Goal: Information Seeking & Learning: Learn about a topic

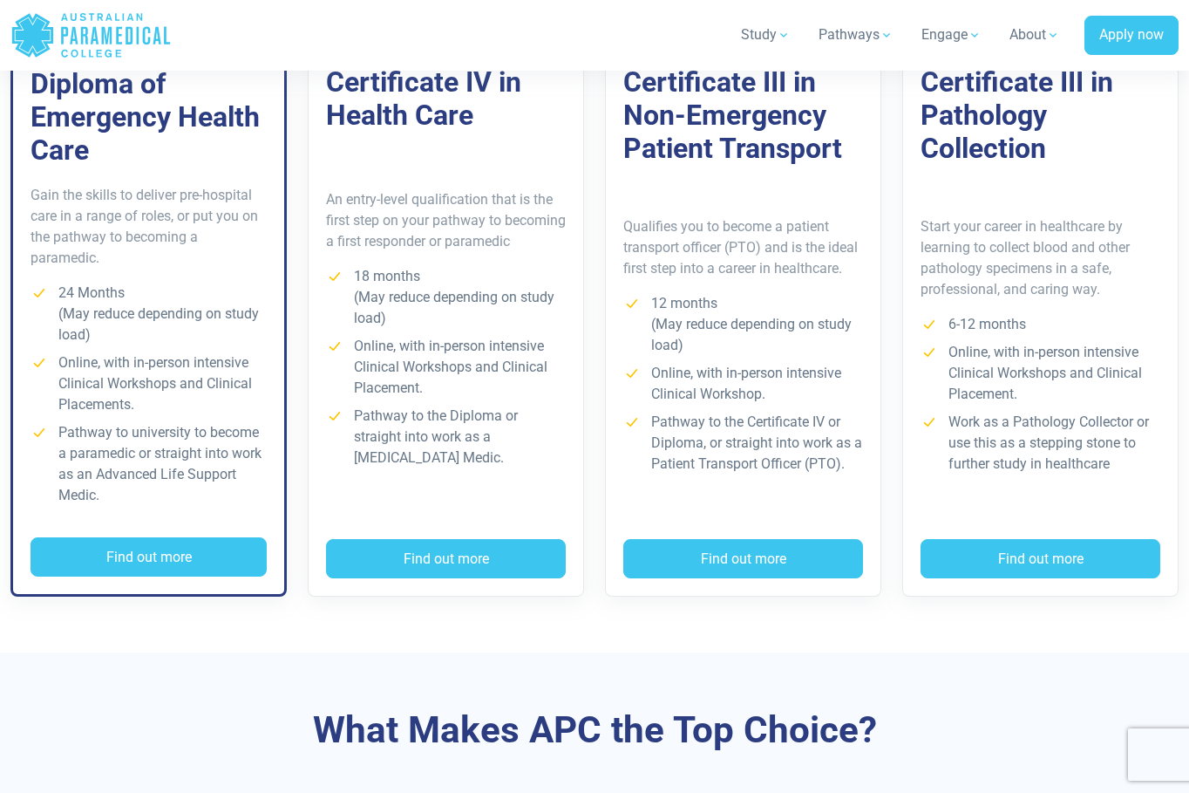
scroll to position [1482, 0]
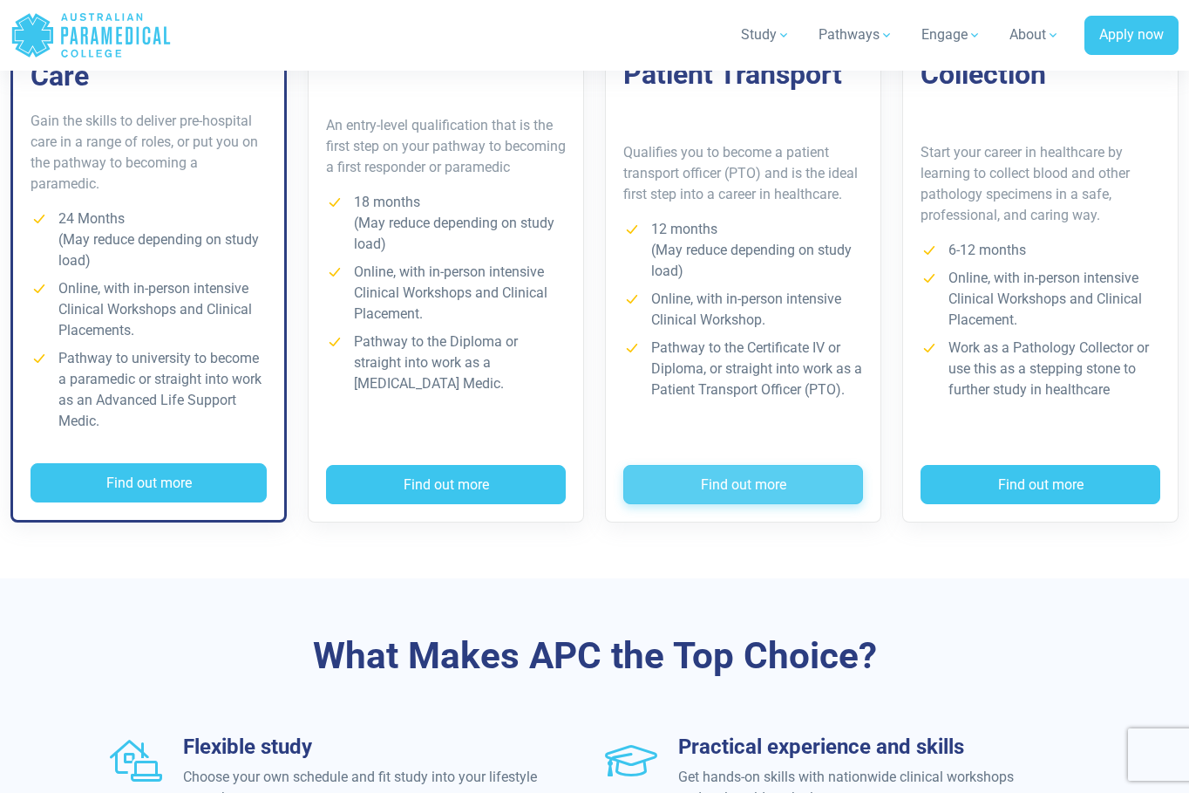
click at [769, 492] on button "Find out more" at bounding box center [743, 485] width 240 height 40
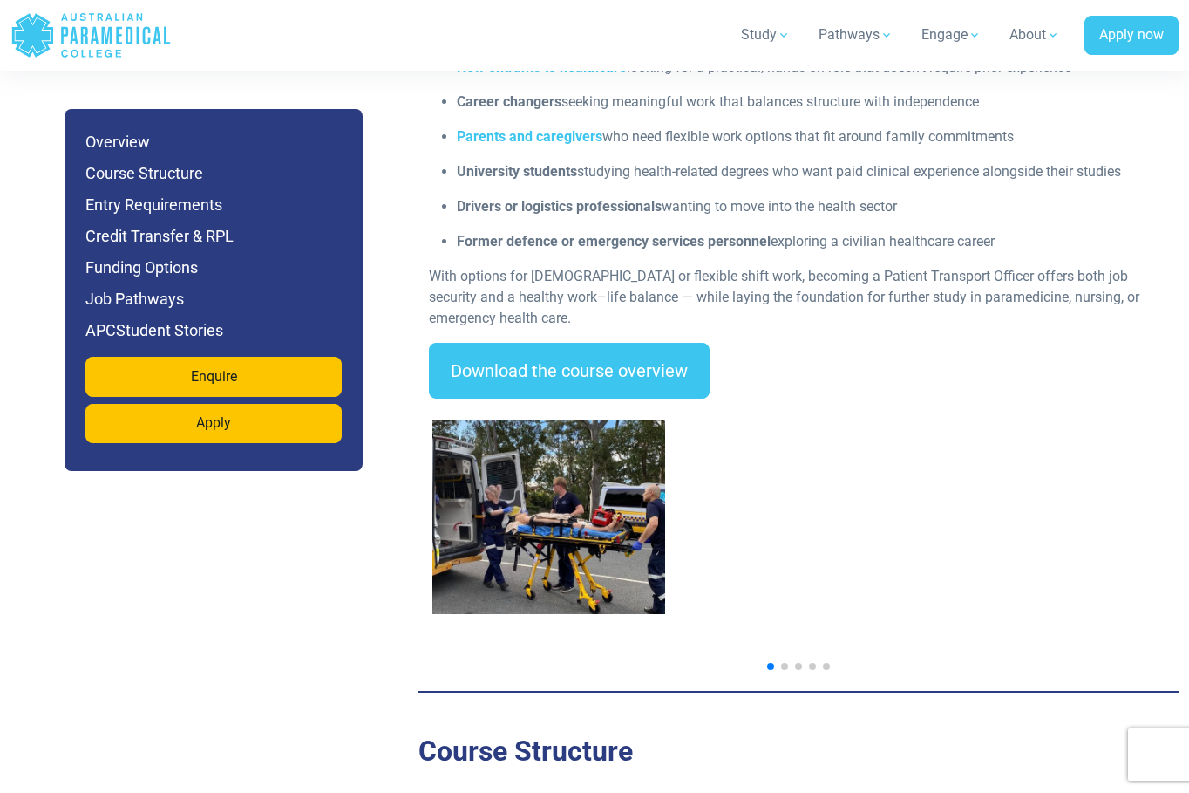
scroll to position [2441, 0]
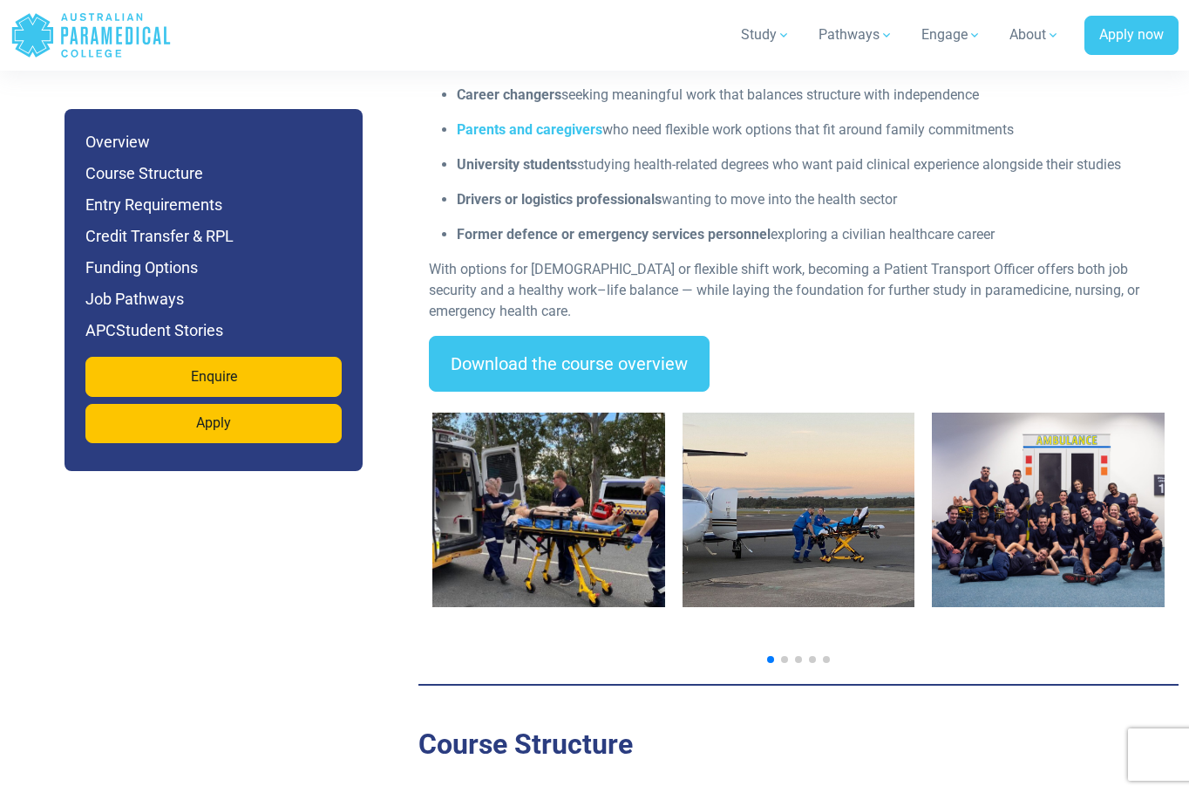
click at [719, 533] on img "2 / 7" at bounding box center [799, 509] width 233 height 194
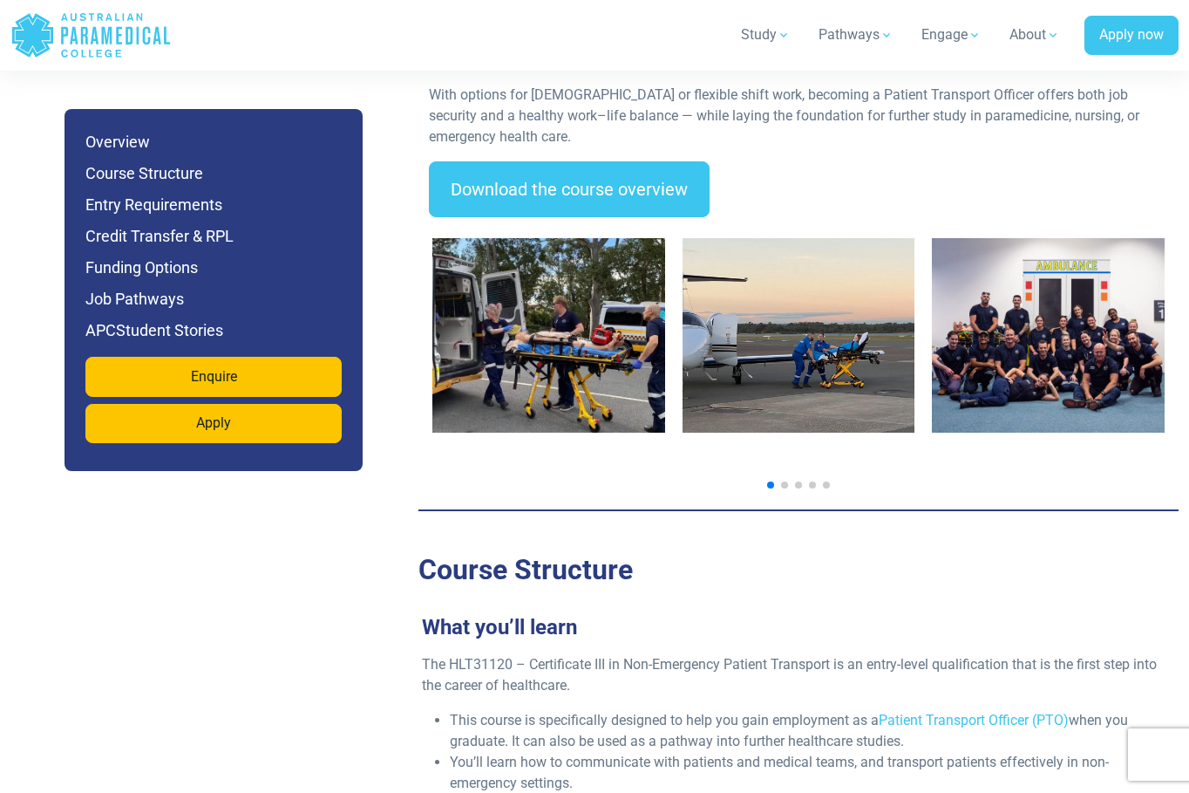
click at [841, 385] on img "2 / 7" at bounding box center [799, 335] width 233 height 194
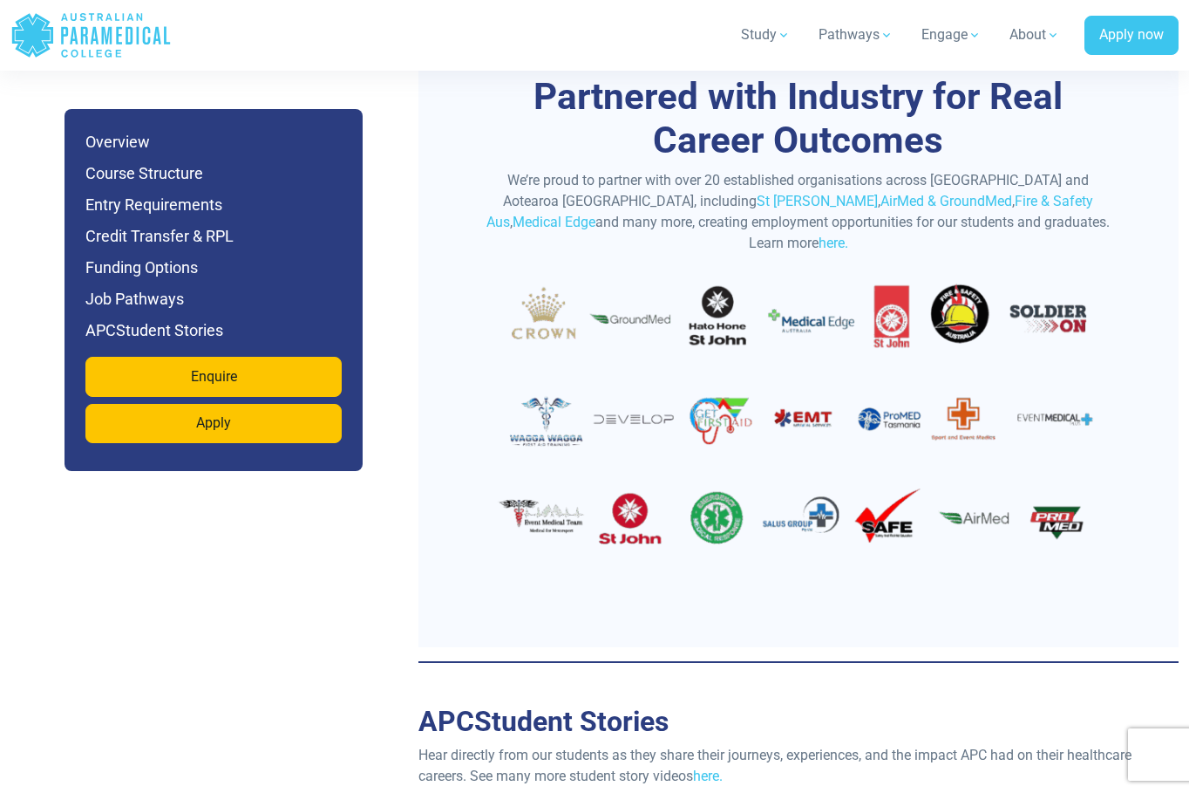
scroll to position [5144, 0]
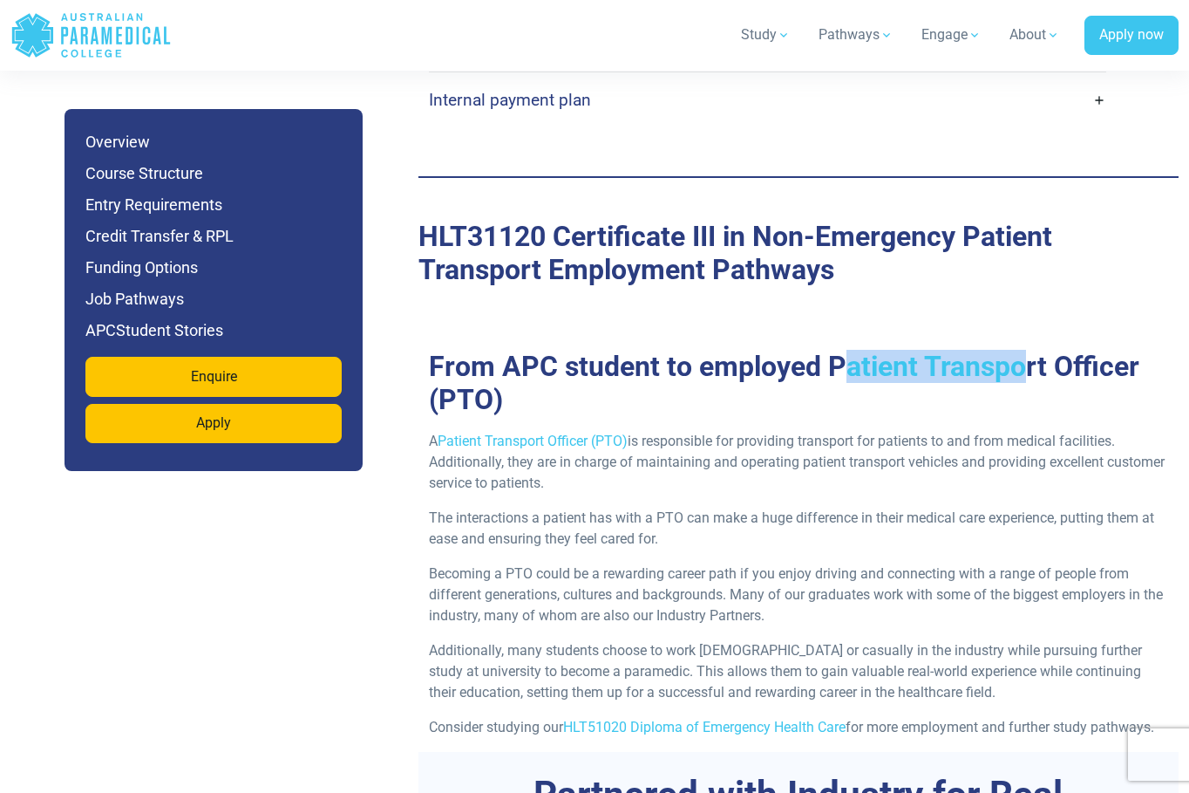
drag, startPoint x: 836, startPoint y: 360, endPoint x: 1018, endPoint y: 366, distance: 182.3
click at [1018, 366] on h2 "From APC student to employed Patient Transport Officer (PTO)" at bounding box center [799, 383] width 760 height 67
click at [981, 364] on h2 "From APC student to employed Patient Transport Officer (PTO)" at bounding box center [799, 383] width 760 height 67
drag, startPoint x: 822, startPoint y: 364, endPoint x: 1139, endPoint y: 364, distance: 316.5
click at [1139, 364] on h2 "From APC student to employed Patient Transport Officer (PTO)" at bounding box center [799, 383] width 760 height 67
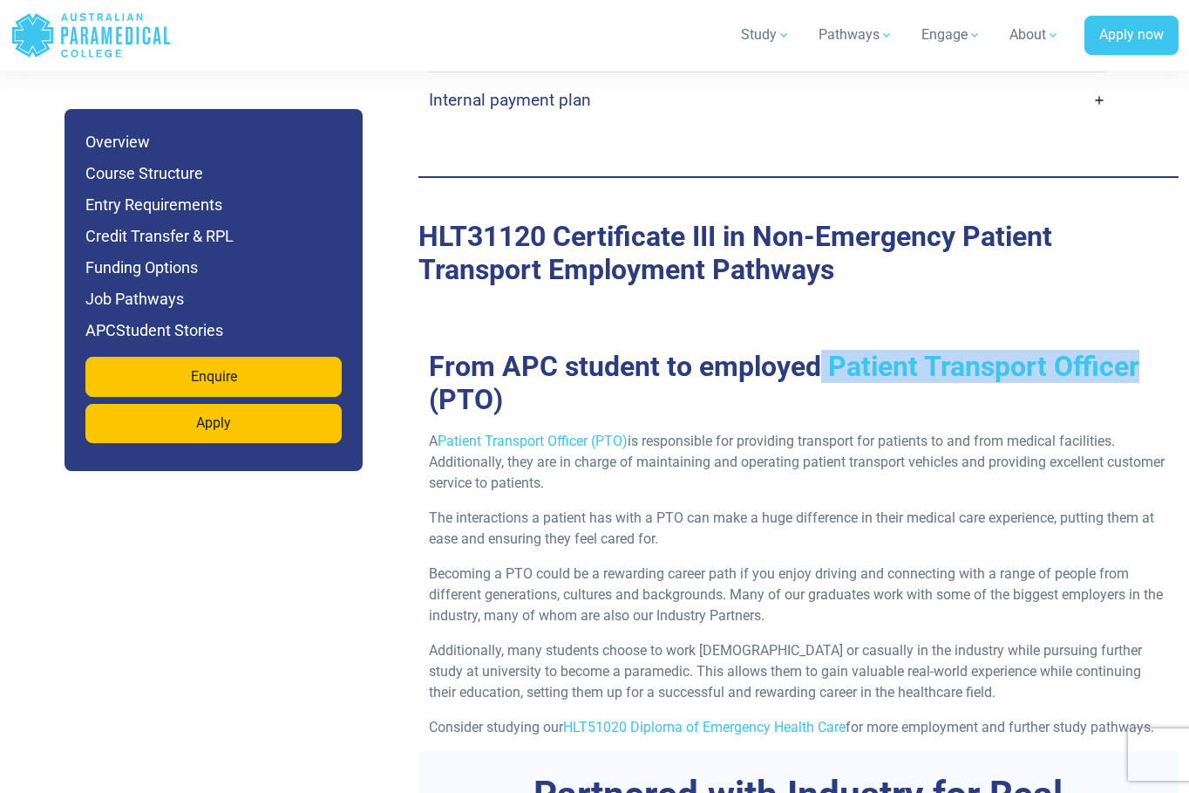
copy h2 "Patient Transport Officer"
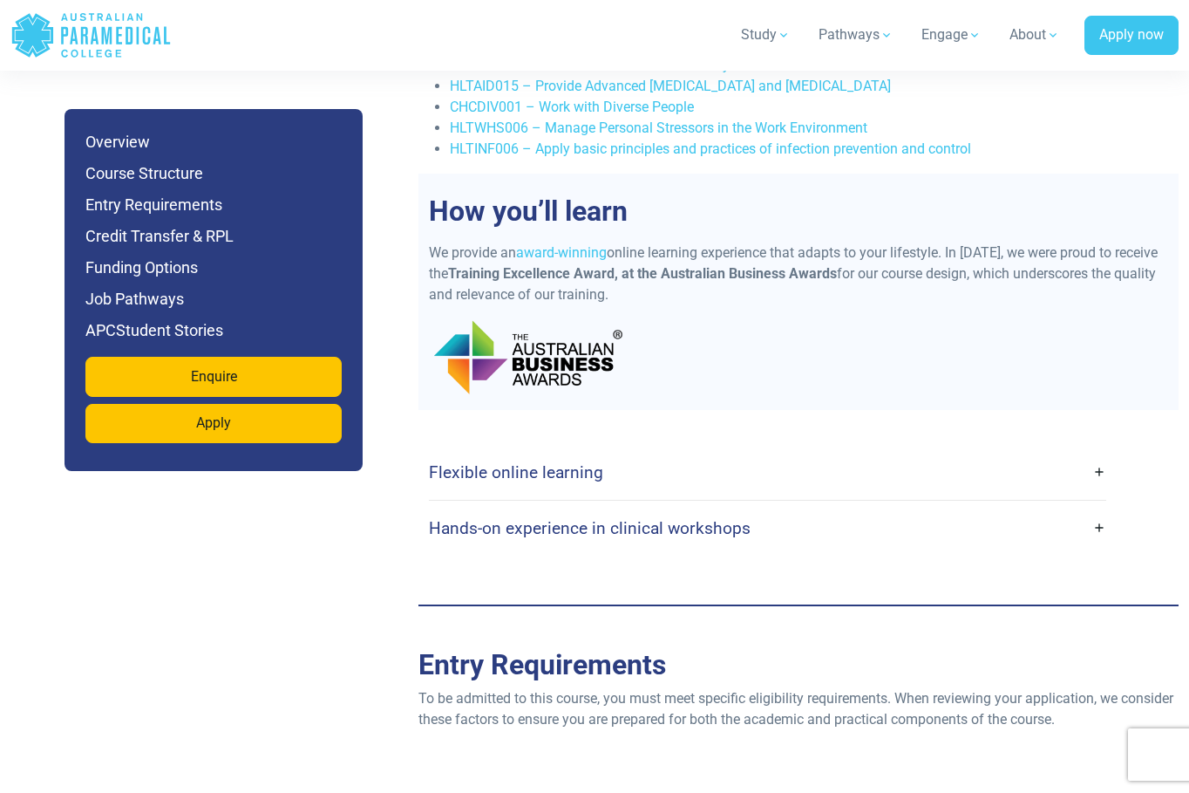
scroll to position [3400, 0]
